Goal: Transaction & Acquisition: Purchase product/service

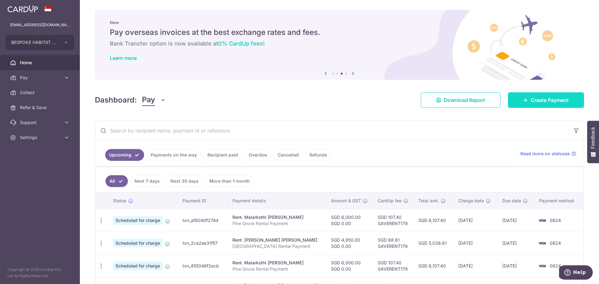
click at [536, 96] on link "Create Payment" at bounding box center [546, 100] width 76 height 16
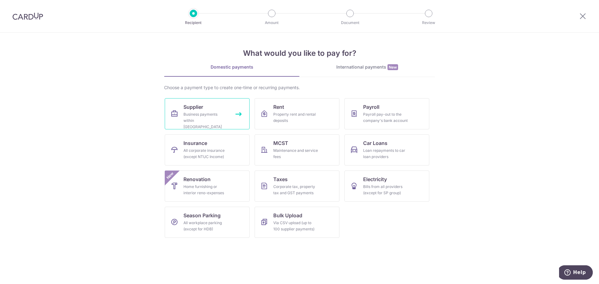
click at [222, 123] on div "Business payments within Singapore" at bounding box center [205, 120] width 45 height 19
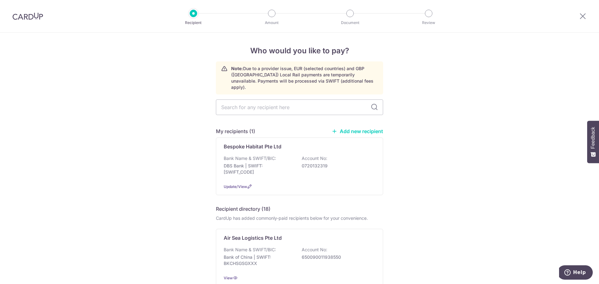
click at [366, 128] on link "Add new recipient" at bounding box center [357, 131] width 51 height 6
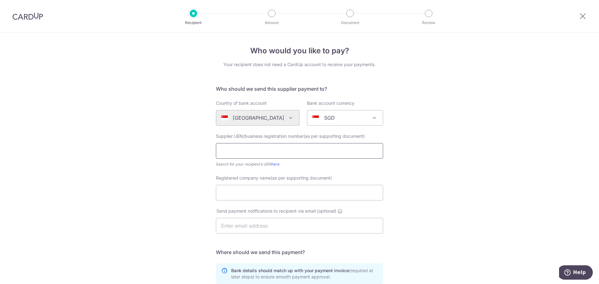
click at [243, 152] on input "text" at bounding box center [299, 151] width 167 height 16
paste input "202506866D"
type input "202506866D"
click at [283, 191] on input "Registered company name(as per supporting document)" at bounding box center [299, 193] width 167 height 16
click at [237, 191] on input "Registered company name(as per supporting document)" at bounding box center [299, 193] width 167 height 16
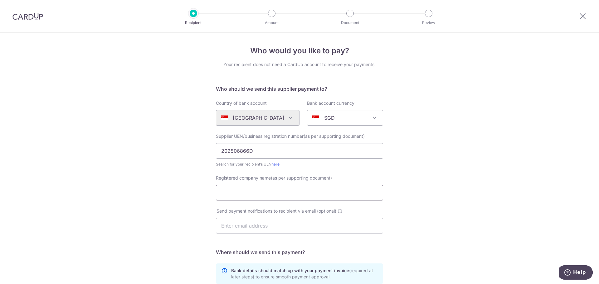
paste input "The Tech Support Pte. Ltd."
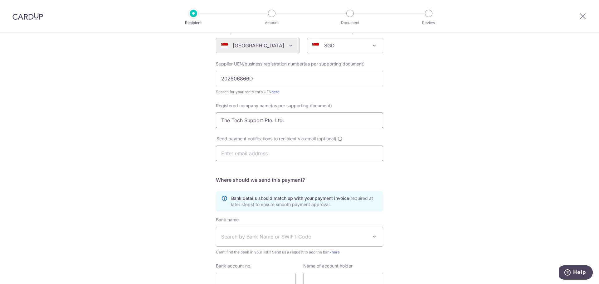
scroll to position [94, 0]
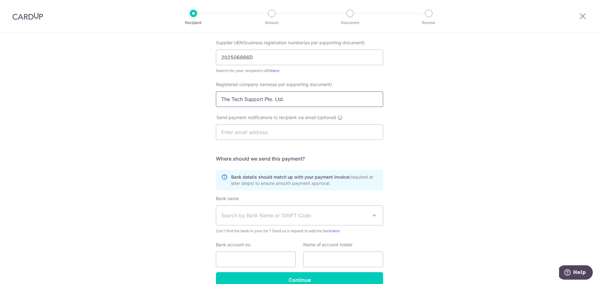
type input "The Tech Support Pte. Ltd."
click at [286, 218] on span "Search by Bank Name or SWIFT Code" at bounding box center [294, 215] width 147 height 7
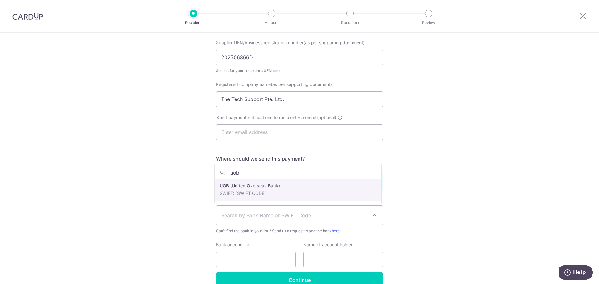
type input "uob"
select select "18"
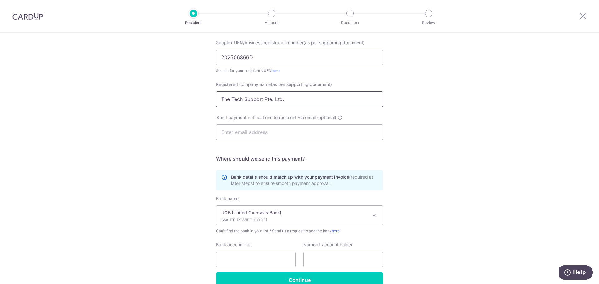
drag, startPoint x: 294, startPoint y: 98, endPoint x: 201, endPoint y: 98, distance: 93.9
click at [201, 98] on div "Who would you like to pay? Your recipient does not need a CardUp account to rec…" at bounding box center [299, 128] width 599 height 378
click at [314, 259] on input "text" at bounding box center [343, 260] width 80 height 16
paste input "The Tech Support Pte. Ltd."
type input "The Tech Support Pte. Ltd."
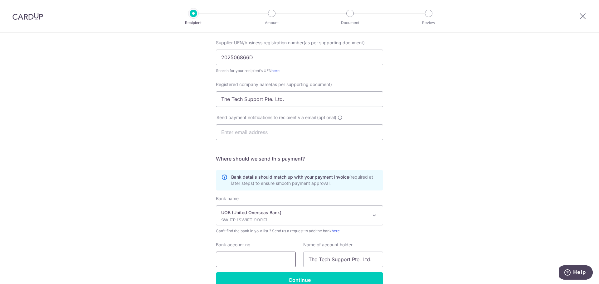
click at [254, 260] on input "Bank account no." at bounding box center [256, 260] width 80 height 16
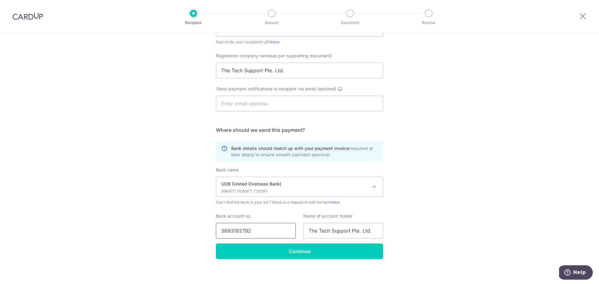
scroll to position [125, 0]
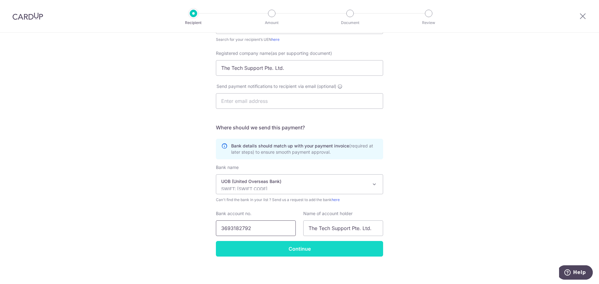
type input "3693182792"
click at [298, 250] on input "Continue" at bounding box center [299, 249] width 167 height 16
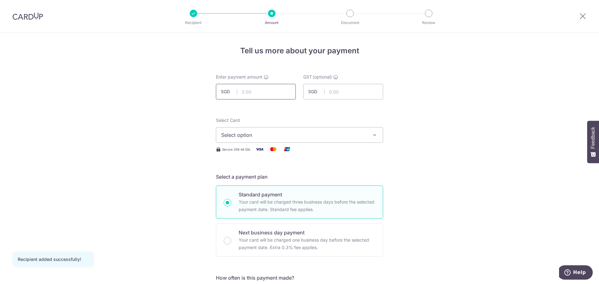
click at [261, 90] on input "text" at bounding box center [256, 92] width 80 height 16
type input "58.99"
click at [302, 137] on span "Select option" at bounding box center [293, 134] width 145 height 7
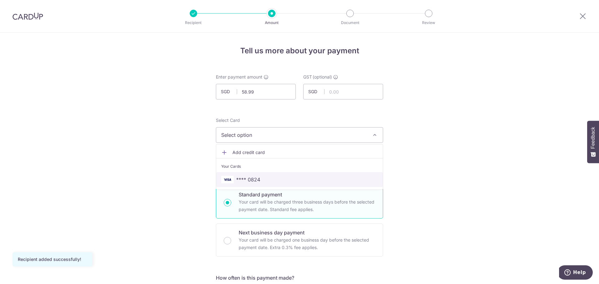
click at [265, 176] on span "**** 0824" at bounding box center [299, 179] width 157 height 7
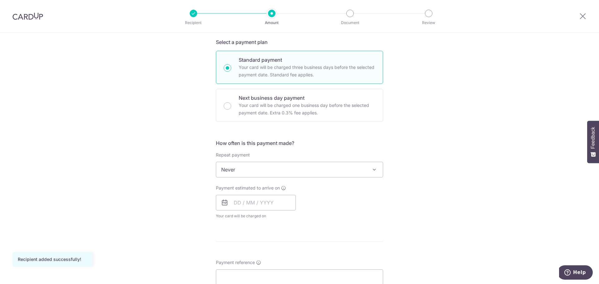
scroll to position [156, 0]
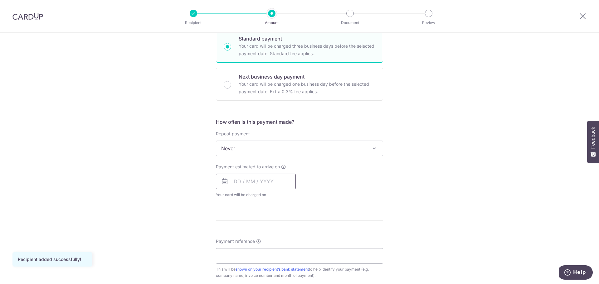
click at [265, 180] on input "text" at bounding box center [256, 182] width 80 height 16
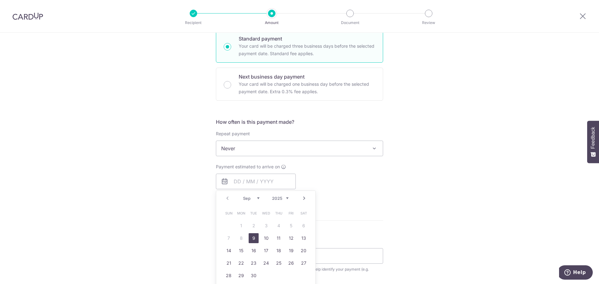
click at [251, 238] on link "9" at bounding box center [254, 238] width 10 height 10
type input "[DATE]"
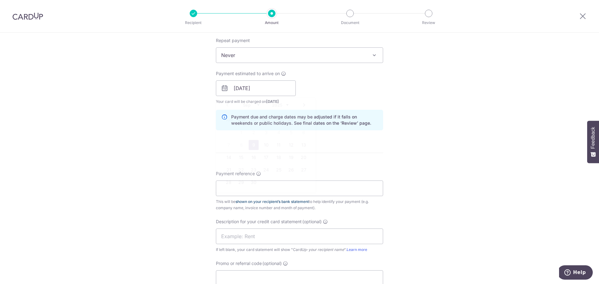
scroll to position [249, 0]
click at [319, 189] on input "Payment reference" at bounding box center [299, 188] width 167 height 16
click at [220, 188] on input "Payment reference" at bounding box center [299, 188] width 167 height 16
paste input "INV-0177"
type input "INV-0177"
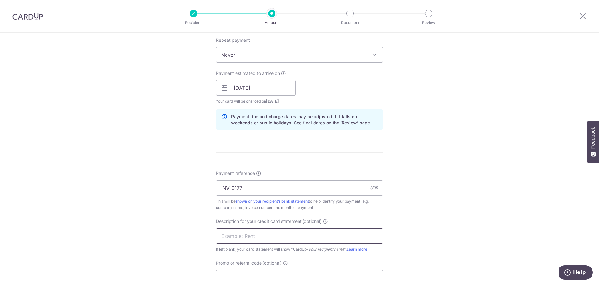
click at [245, 237] on input "text" at bounding box center [299, 236] width 167 height 16
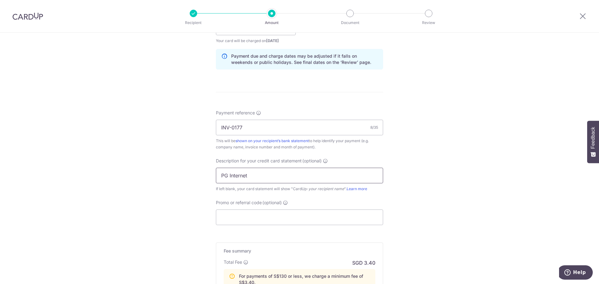
scroll to position [312, 0]
type input "PG Internet"
click at [259, 214] on input "Promo or referral code (optional)" at bounding box center [299, 216] width 167 height 16
paste input "BOFF185"
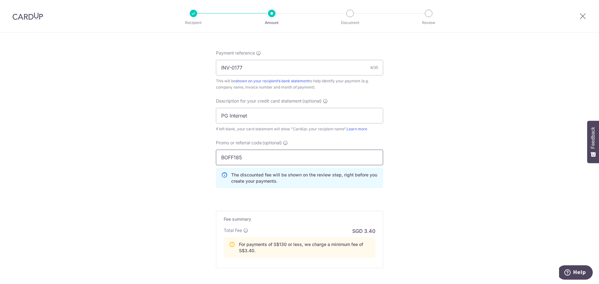
scroll to position [405, 0]
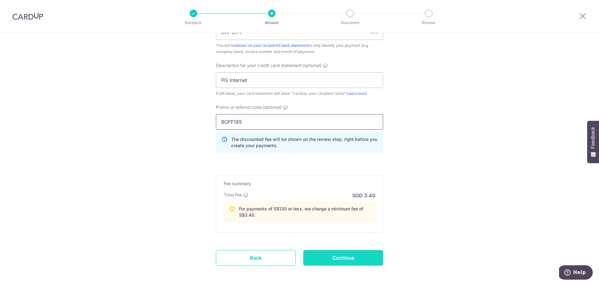
type input "BOFF185"
click at [348, 256] on input "Continue" at bounding box center [343, 258] width 80 height 16
type input "Create Schedule"
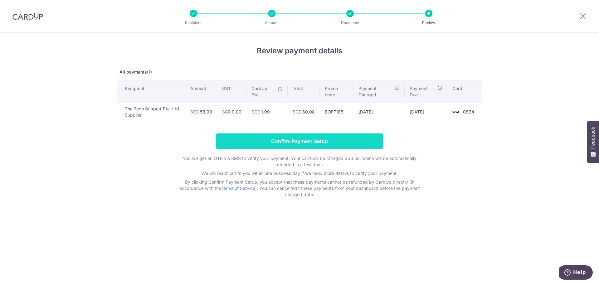
click at [363, 140] on input "Confirm Payment Setup" at bounding box center [299, 141] width 167 height 16
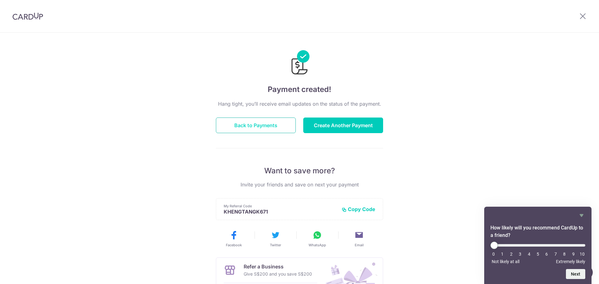
click at [245, 125] on button "Back to Payments" at bounding box center [256, 126] width 80 height 16
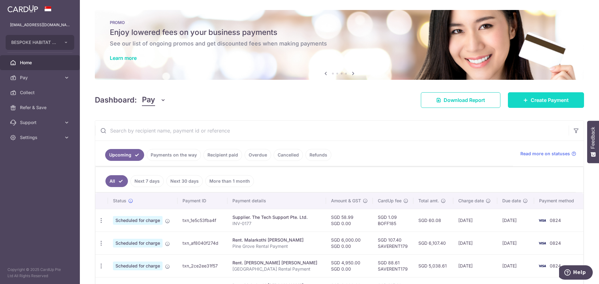
click at [516, 101] on link "Create Payment" at bounding box center [546, 100] width 76 height 16
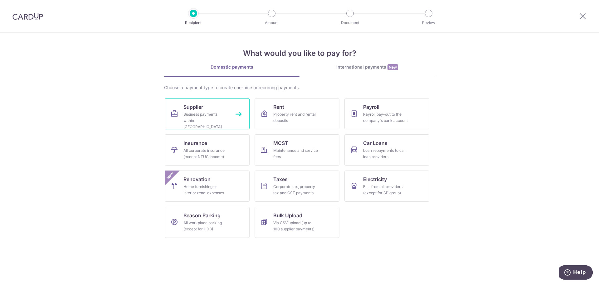
click at [194, 121] on div "Business payments within Singapore" at bounding box center [205, 120] width 45 height 19
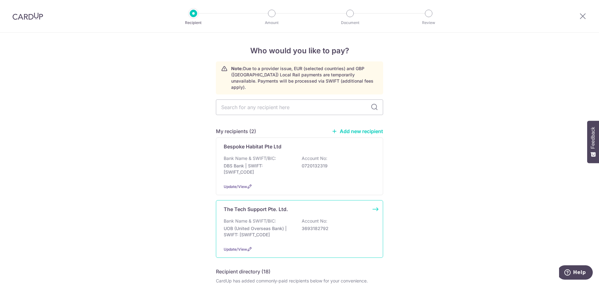
click at [293, 211] on div "The Tech Support Pte. Ltd. Bank Name & SWIFT/BIC: UOB (United Overseas Bank) | …" at bounding box center [299, 229] width 167 height 58
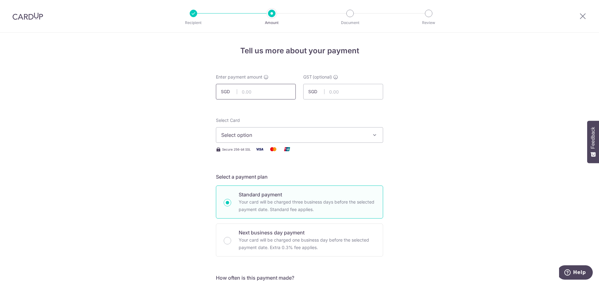
click at [260, 94] on input "text" at bounding box center [256, 92] width 80 height 16
type input "58.99"
click at [233, 138] on span "Select option" at bounding box center [293, 134] width 145 height 7
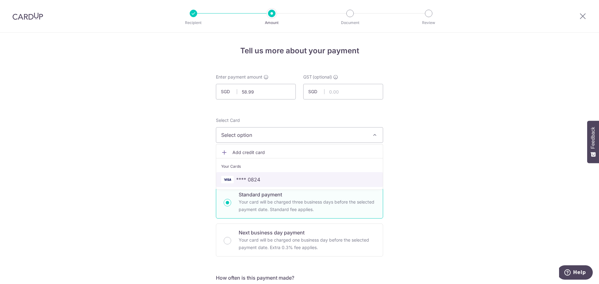
click at [250, 174] on link "**** 0824" at bounding box center [299, 179] width 167 height 15
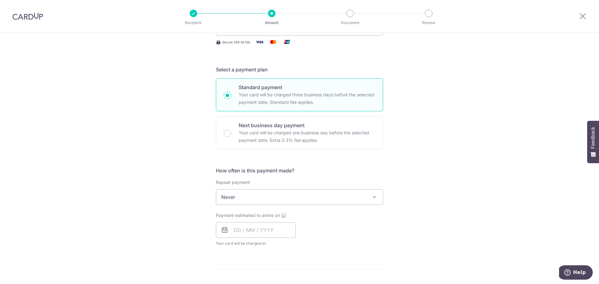
scroll to position [156, 0]
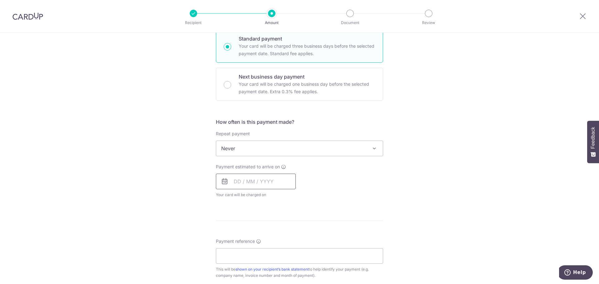
click at [249, 188] on input "text" at bounding box center [256, 182] width 80 height 16
click at [253, 237] on link "9" at bounding box center [254, 238] width 10 height 10
type input "[DATE]"
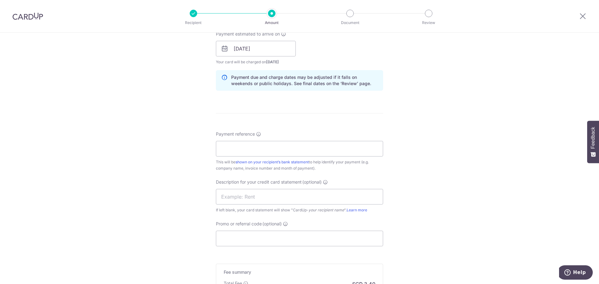
scroll to position [312, 0]
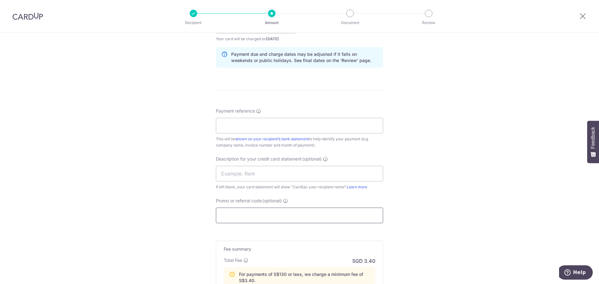
click at [249, 216] on input "Promo or referral code (optional)" at bounding box center [299, 216] width 167 height 16
paste input "BOFF185"
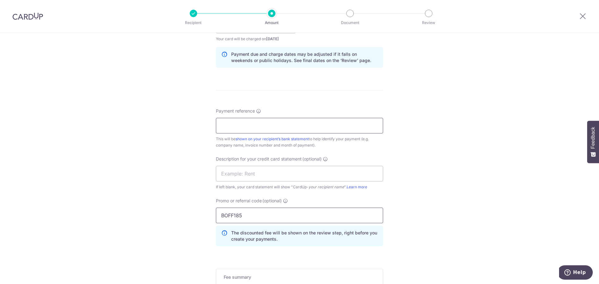
type input "BOFF185"
click at [268, 132] on input "Payment reference" at bounding box center [299, 126] width 167 height 16
click at [247, 125] on input "Payment reference" at bounding box center [299, 126] width 167 height 16
paste input "INV-0179"
type input "INV-0179"
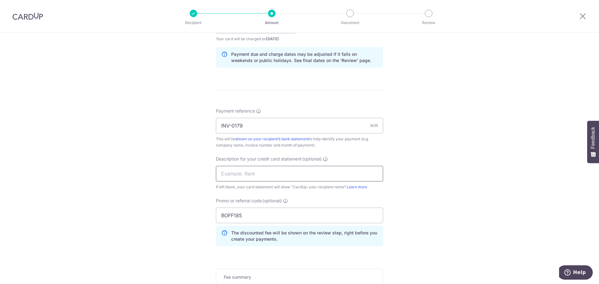
click at [241, 176] on input "text" at bounding box center [299, 174] width 167 height 16
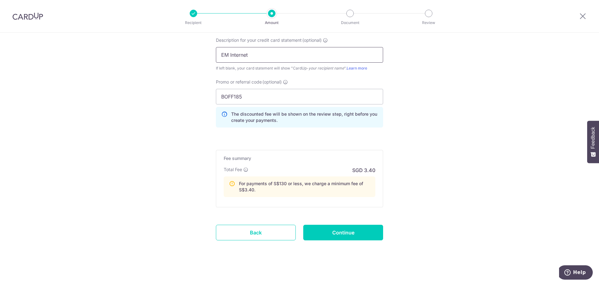
scroll to position [434, 0]
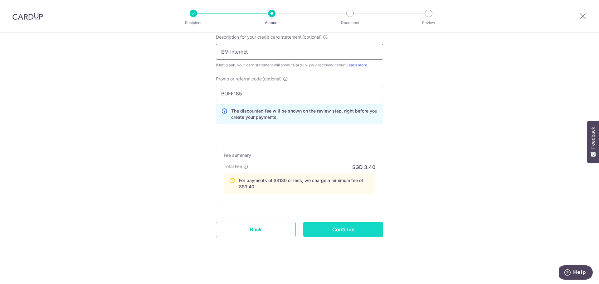
type input "EM Internet"
click at [352, 233] on input "Continue" at bounding box center [343, 230] width 80 height 16
type input "Create Schedule"
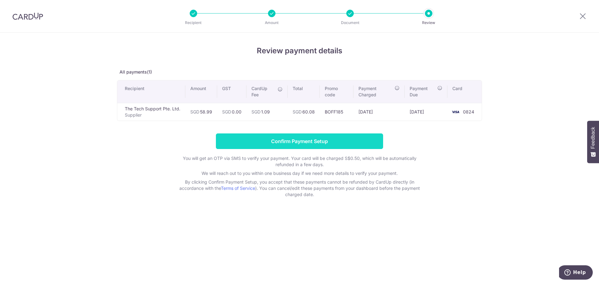
click at [332, 144] on input "Confirm Payment Setup" at bounding box center [299, 141] width 167 height 16
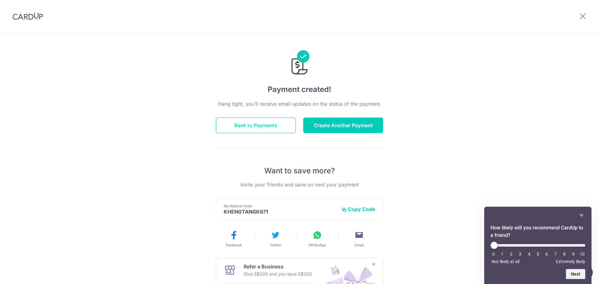
click at [250, 123] on button "Back to Payments" at bounding box center [256, 126] width 80 height 16
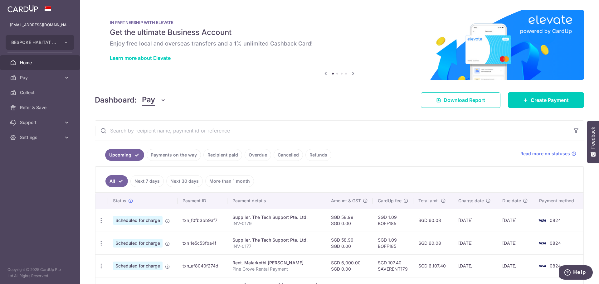
click at [221, 155] on link "Recipient paid" at bounding box center [222, 155] width 39 height 12
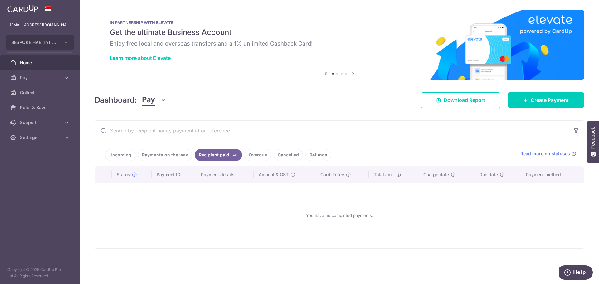
click at [168, 158] on link "Payments on the way" at bounding box center [165, 155] width 54 height 12
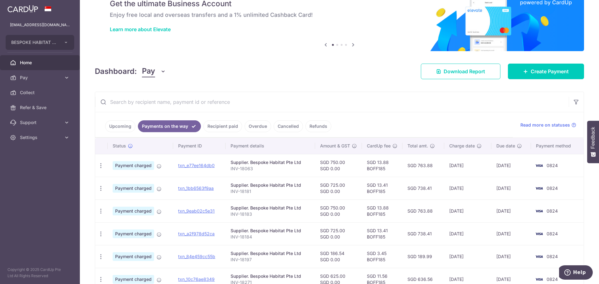
scroll to position [31, 0]
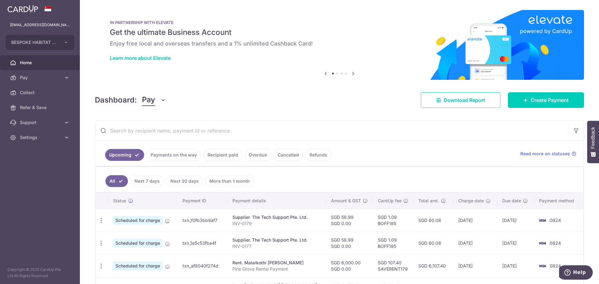
click at [177, 156] on link "Payments on the way" at bounding box center [174, 155] width 54 height 12
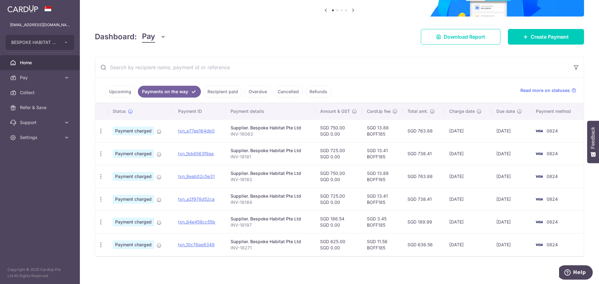
scroll to position [65, 0]
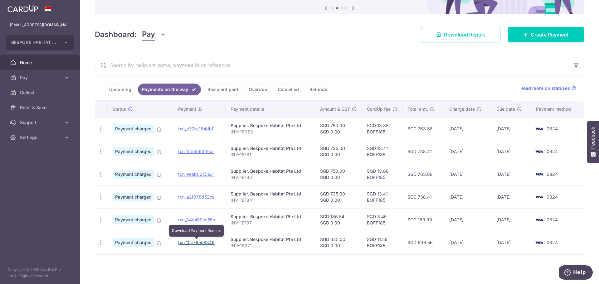
click at [202, 241] on link "txn_10c76ae8349" at bounding box center [196, 242] width 36 height 5
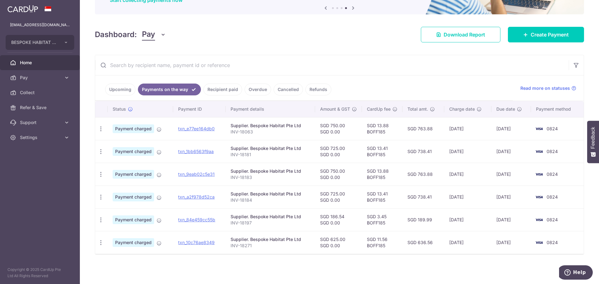
click at [212, 87] on link "Recipient paid" at bounding box center [222, 90] width 39 height 12
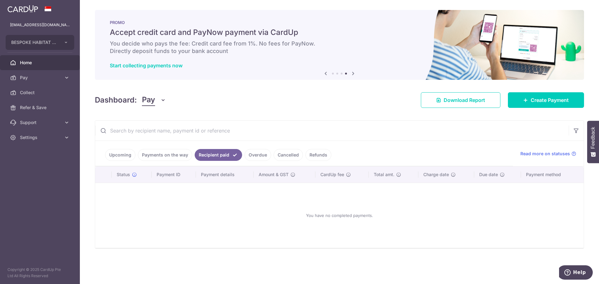
click at [167, 154] on link "Payments on the way" at bounding box center [165, 155] width 54 height 12
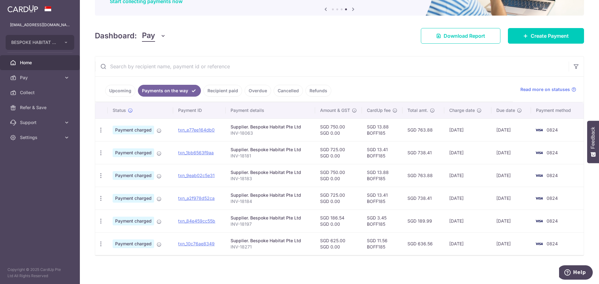
scroll to position [65, 0]
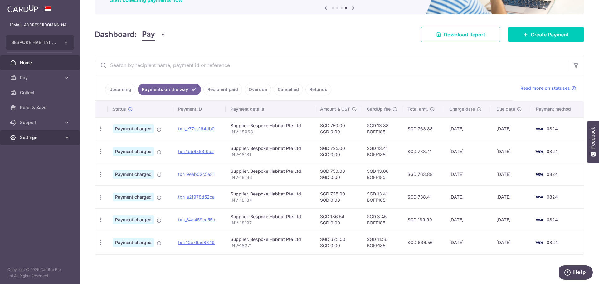
click at [28, 136] on span "Settings" at bounding box center [40, 137] width 41 height 6
click at [46, 174] on link "Logout" at bounding box center [40, 167] width 80 height 15
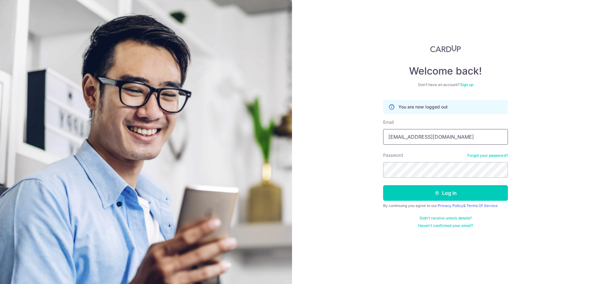
click at [451, 136] on input "[EMAIL_ADDRESS][DOMAIN_NAME]" at bounding box center [445, 137] width 125 height 16
type input "[EMAIL_ADDRESS][DOMAIN_NAME]"
click at [293, 141] on div "Welcome back! Don’t have an account? Sign up You are now logged out Email kheng…" at bounding box center [445, 142] width 307 height 284
click at [399, 192] on button "Log in" at bounding box center [445, 193] width 125 height 16
